Goal: Task Accomplishment & Management: Manage account settings

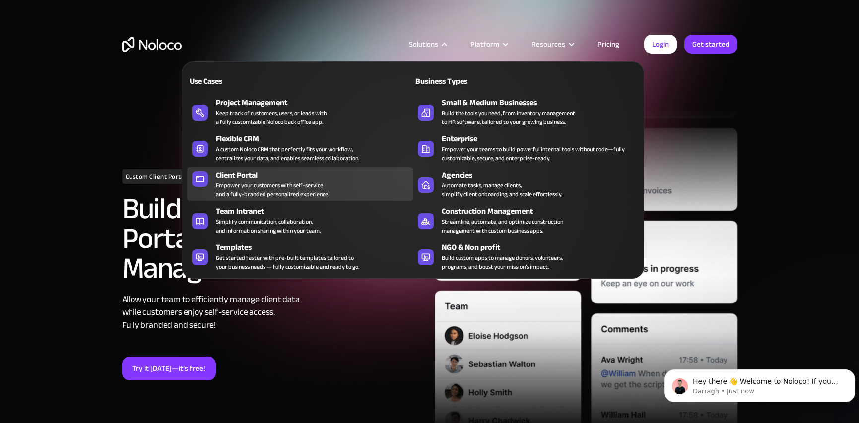
click at [238, 174] on div "Client Portal" at bounding box center [316, 175] width 201 height 12
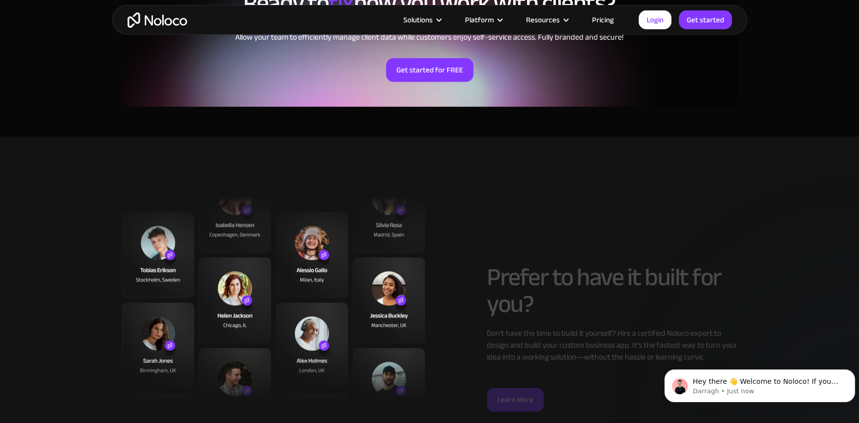
scroll to position [2481, 0]
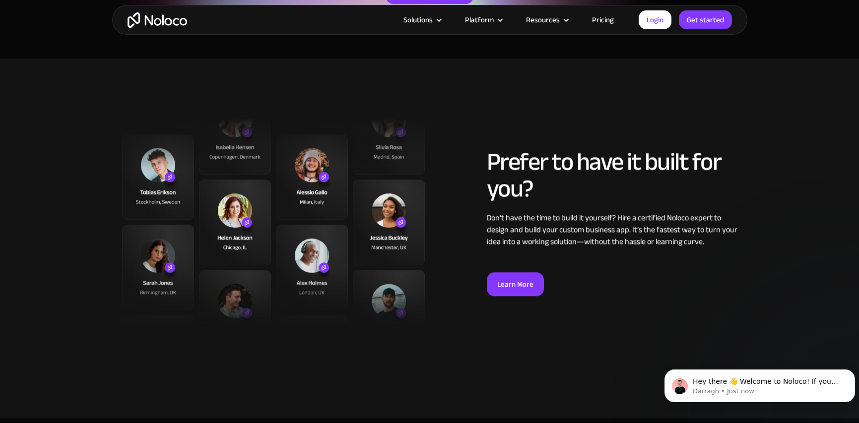
click at [615, 20] on link "Pricing" at bounding box center [602, 19] width 47 height 13
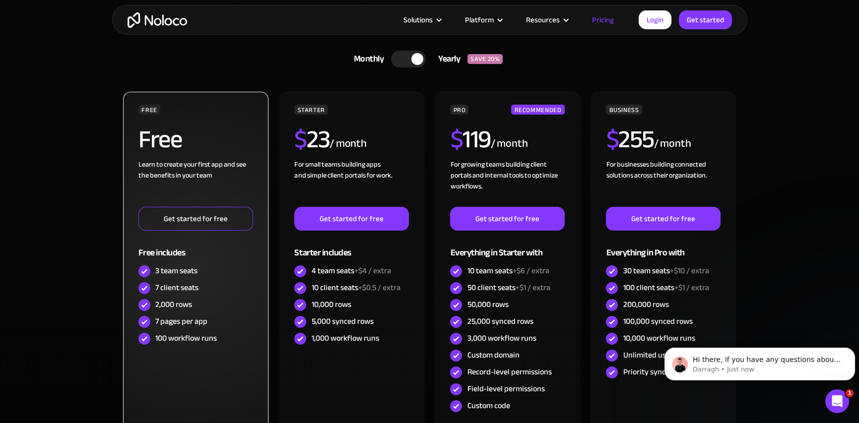
click at [224, 220] on link "Get started for free" at bounding box center [195, 219] width 114 height 24
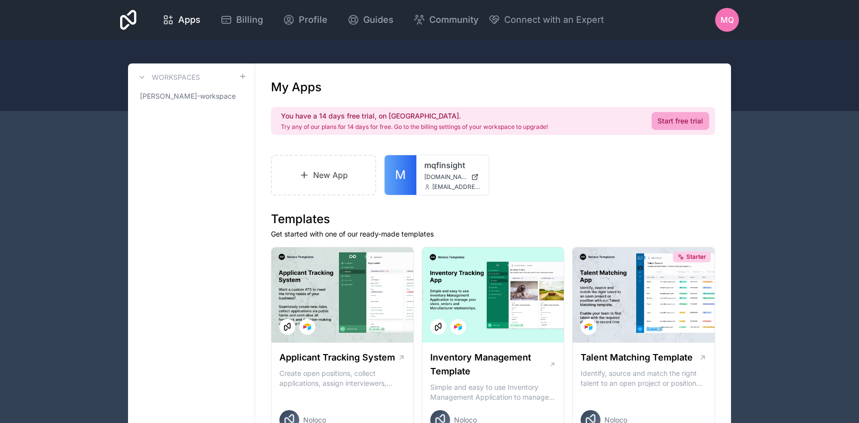
click at [721, 8] on div "Apps Billing Profile Guides Community Connect with an Expert MQ Billing Profile…" at bounding box center [429, 20] width 635 height 40
click at [722, 17] on span "MQ" at bounding box center [726, 20] width 13 height 12
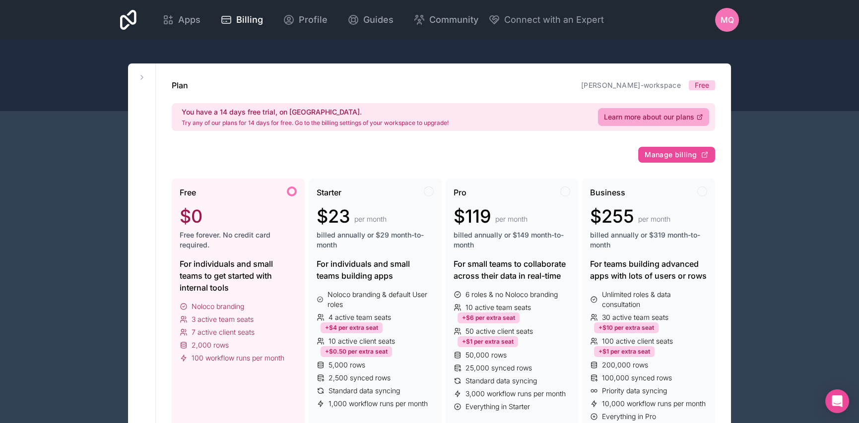
click at [217, 191] on div "Free" at bounding box center [238, 193] width 117 height 12
click at [290, 188] on div at bounding box center [292, 192] width 10 height 10
click at [562, 33] on div "Apps Billing Profile Guides Community Connect with an Expert MQ Billing Profile…" at bounding box center [429, 20] width 635 height 40
click at [122, 20] on icon at bounding box center [128, 20] width 16 height 20
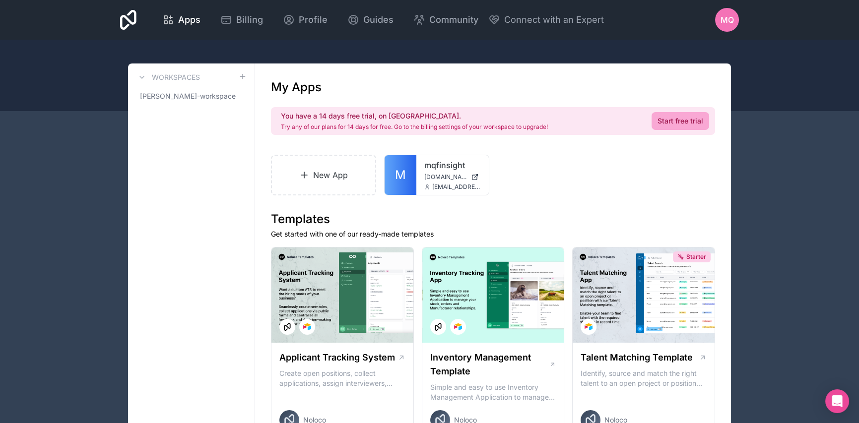
click at [720, 21] on span "MQ" at bounding box center [726, 20] width 13 height 12
click at [468, 174] on icon at bounding box center [471, 171] width 8 height 8
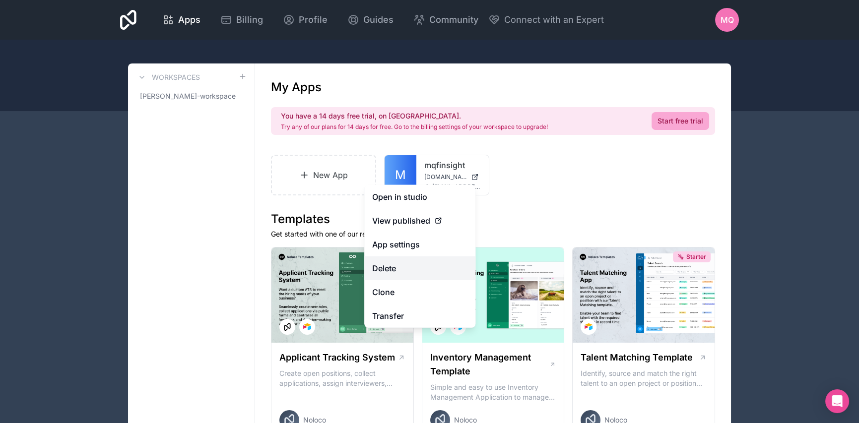
click at [392, 265] on button "Delete" at bounding box center [419, 268] width 111 height 24
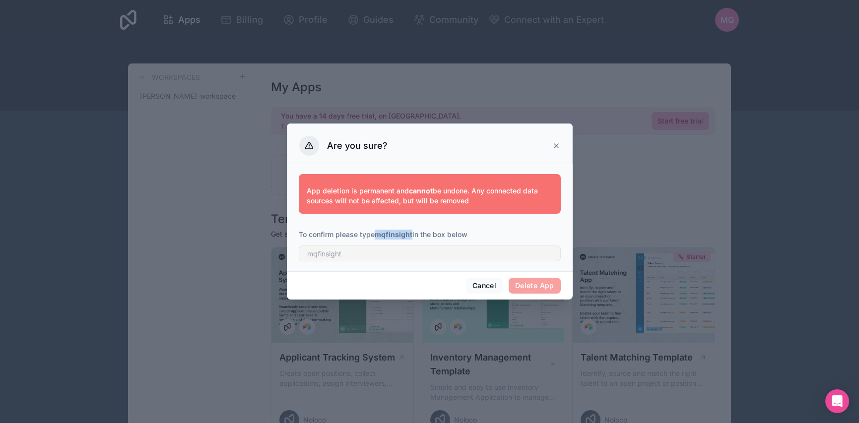
drag, startPoint x: 377, startPoint y: 233, endPoint x: 412, endPoint y: 232, distance: 35.7
click at [412, 232] on strong "mqfinsight" at bounding box center [394, 234] width 38 height 8
copy strong "mqfinsight"
click at [372, 255] on input "text" at bounding box center [430, 254] width 262 height 16
paste input "mqfinsight"
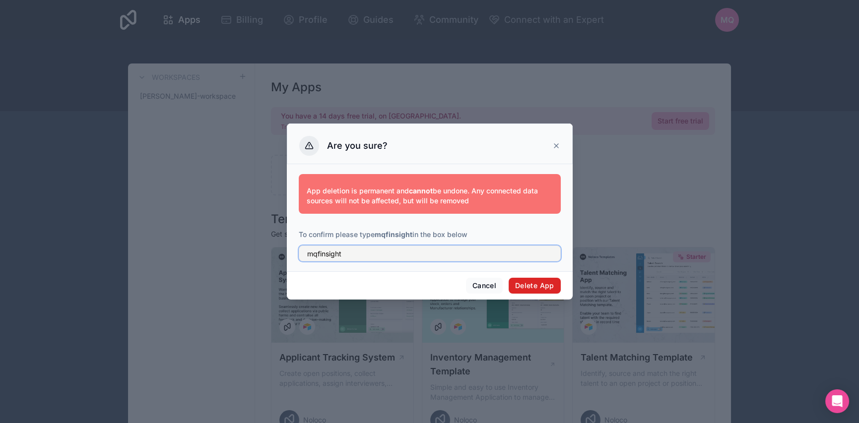
type input "mqfinsight"
click at [530, 287] on button "Delete App" at bounding box center [535, 286] width 52 height 16
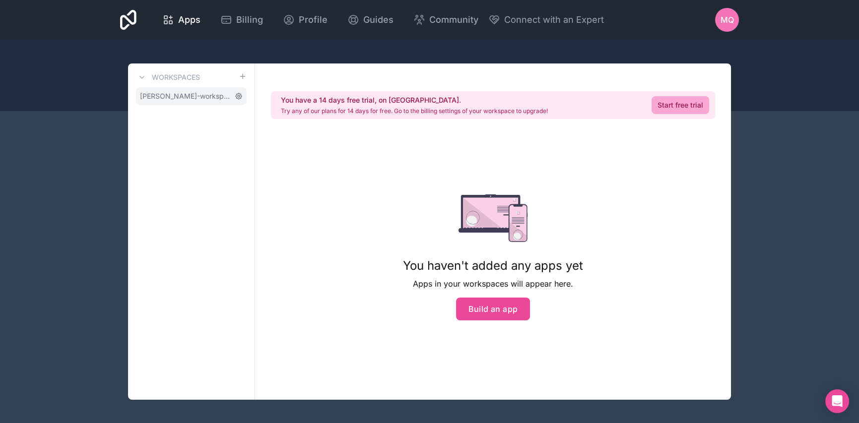
click at [237, 96] on icon at bounding box center [239, 96] width 8 height 8
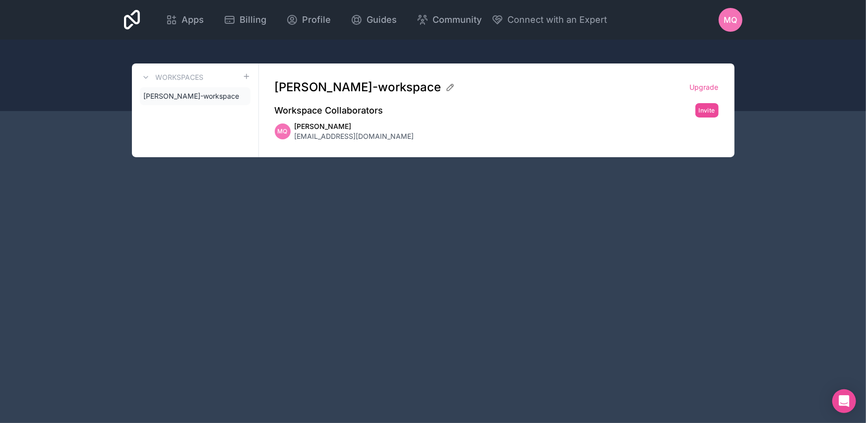
click at [732, 24] on span "MQ" at bounding box center [730, 20] width 13 height 12
